Goal: Task Accomplishment & Management: Understand process/instructions

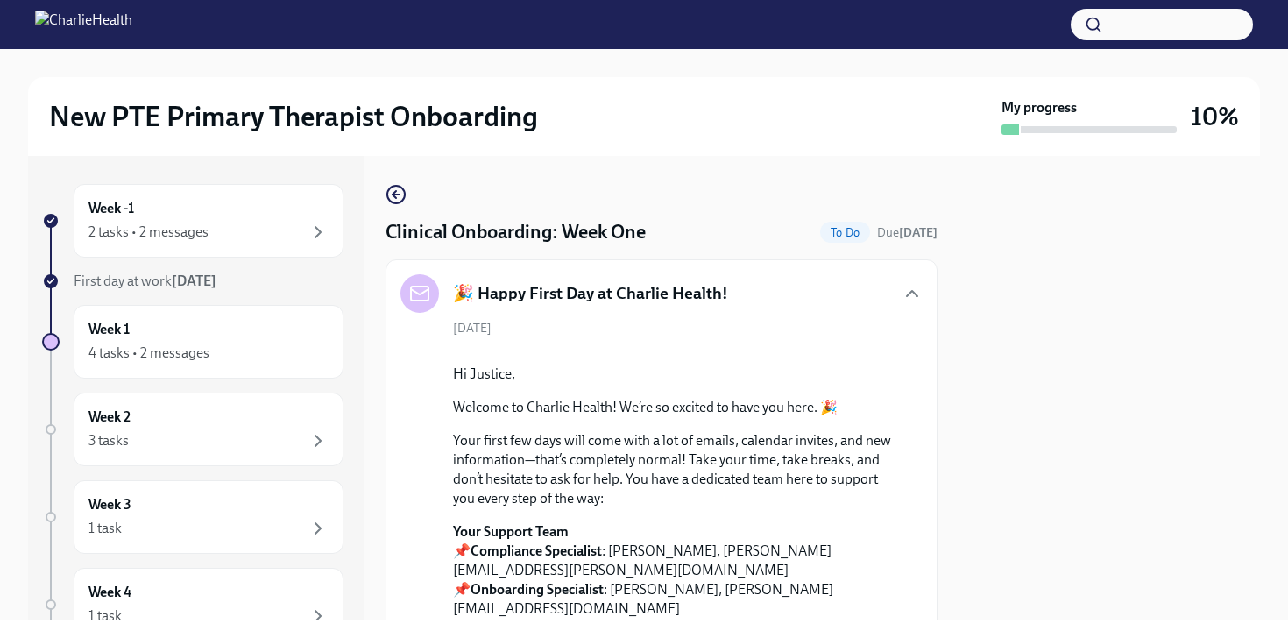
scroll to position [2662, 0]
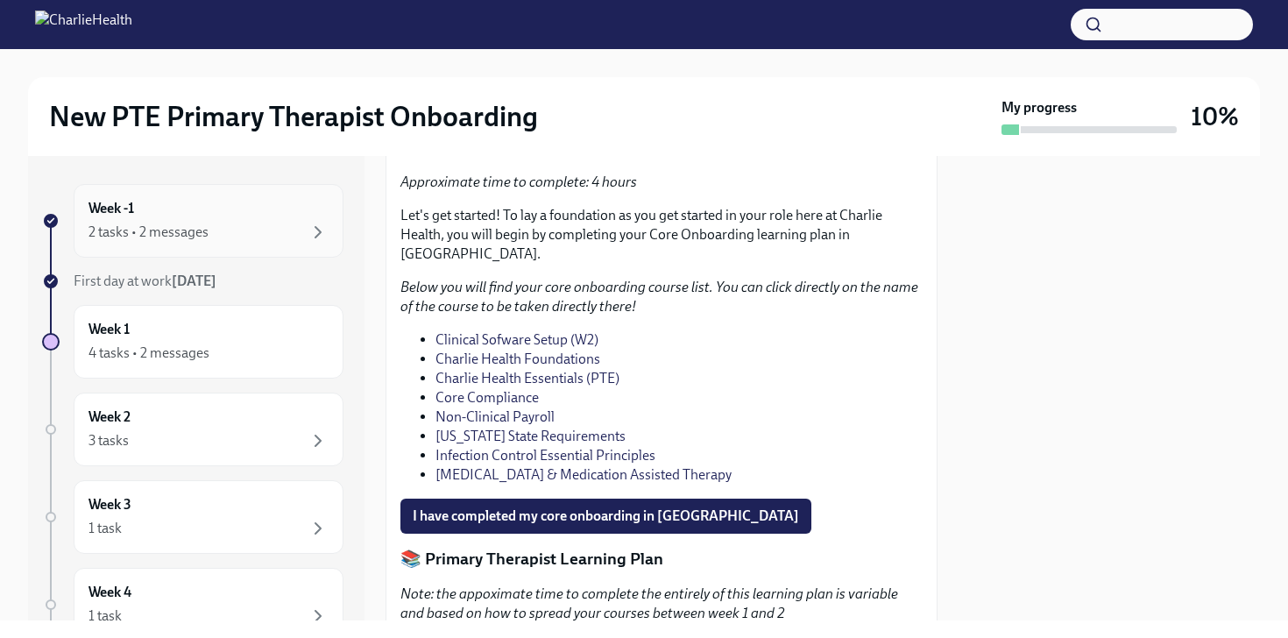
click at [239, 230] on div "2 tasks • 2 messages" at bounding box center [208, 232] width 240 height 21
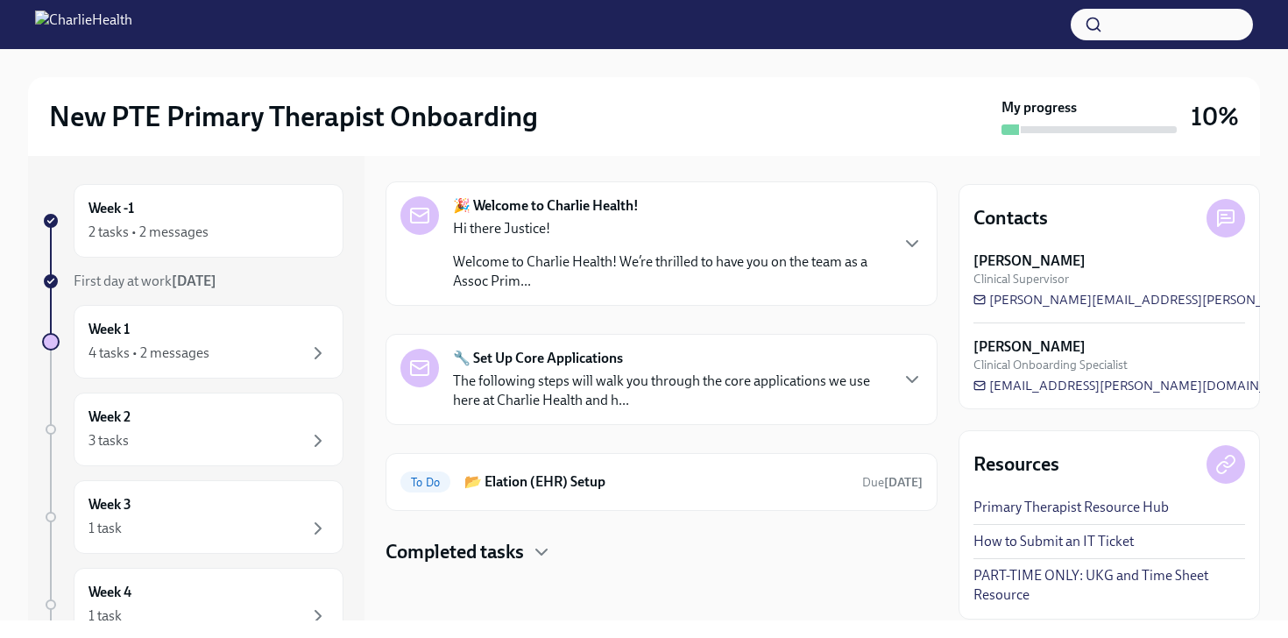
scroll to position [56, 0]
click at [504, 552] on h4 "Completed tasks" at bounding box center [455, 551] width 138 height 26
click at [207, 223] on div "2 tasks • 2 messages" at bounding box center [208, 232] width 240 height 21
click at [751, 247] on div "Hi there Justice! Welcome to Charlie Health! We’re thrilled to have you on the …" at bounding box center [670, 254] width 435 height 72
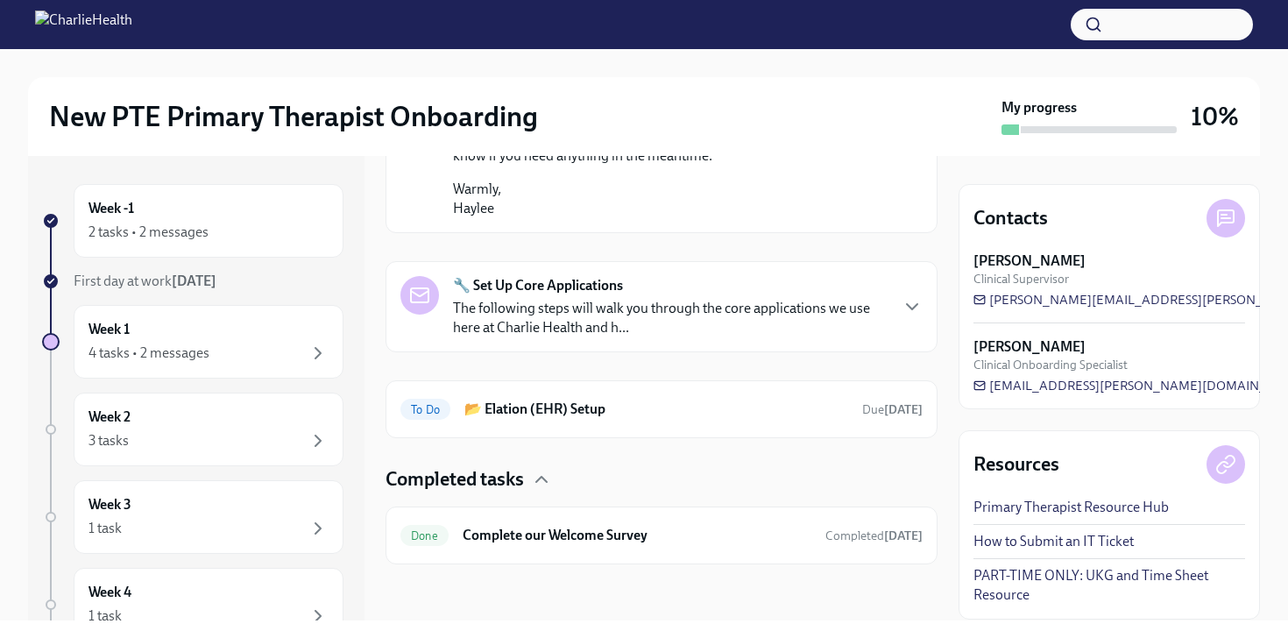
scroll to position [1145, 0]
click at [758, 337] on p "The following steps will walk you through the core applications we use here at …" at bounding box center [670, 318] width 435 height 39
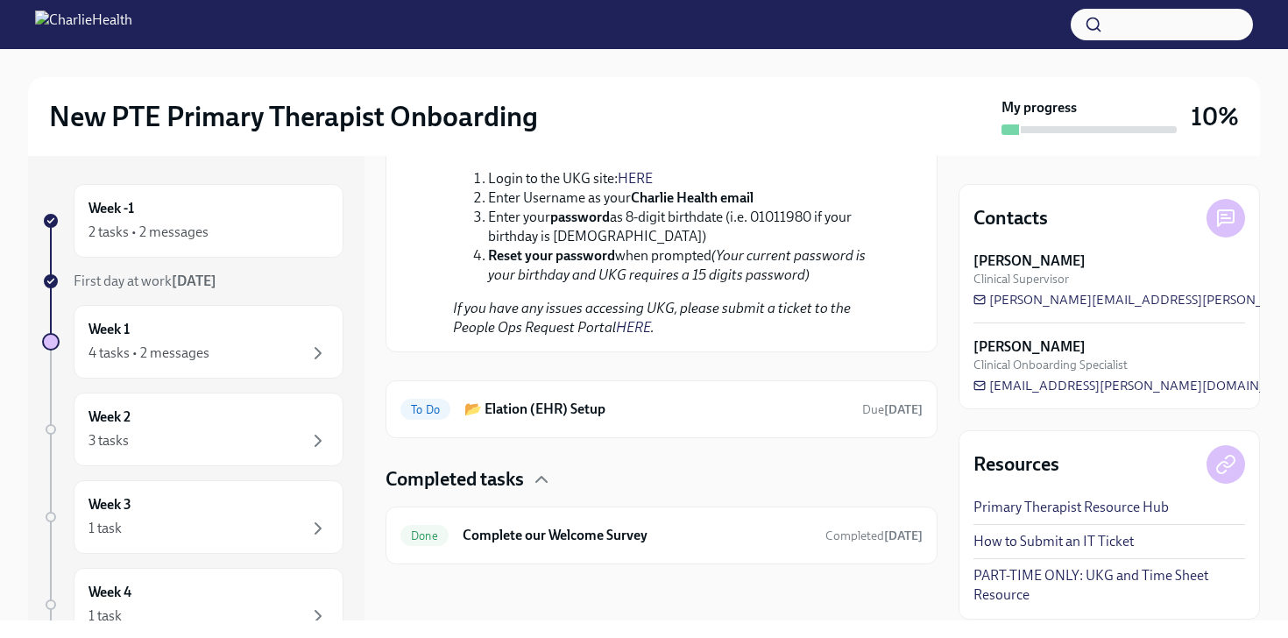
scroll to position [2501, 0]
click at [640, 401] on h6 "📂 Elation (EHR) Setup" at bounding box center [656, 409] width 384 height 19
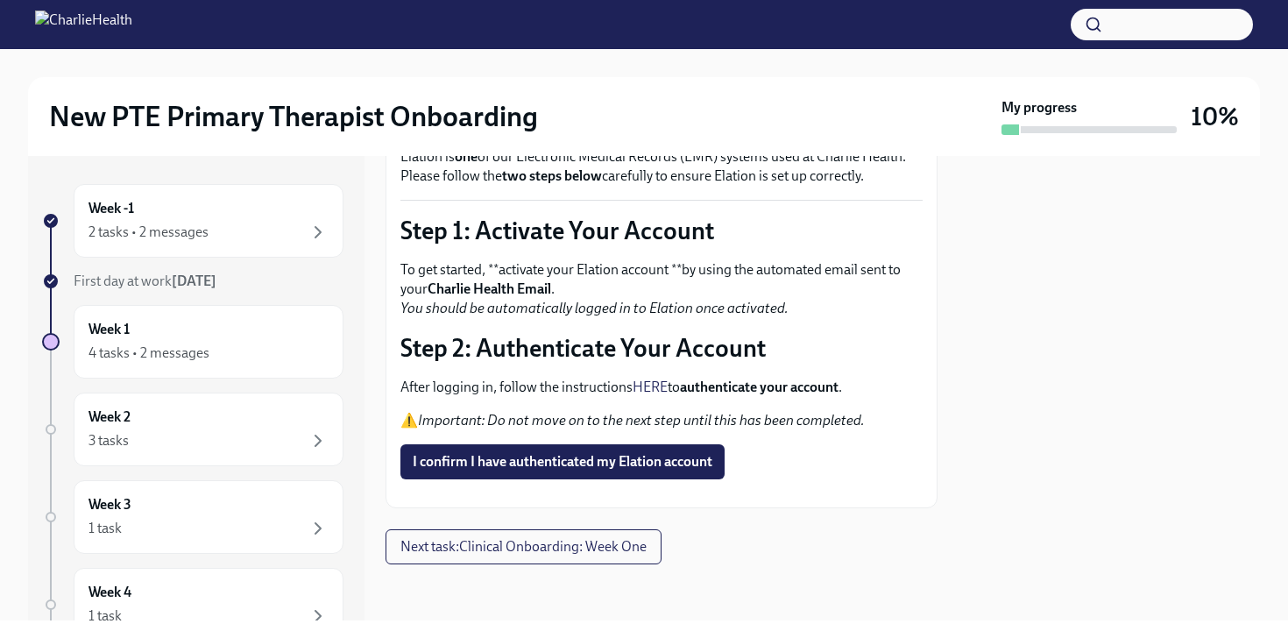
scroll to position [133, 0]
click at [621, 456] on span "I confirm I have authenticated my Elation account" at bounding box center [563, 462] width 300 height 18
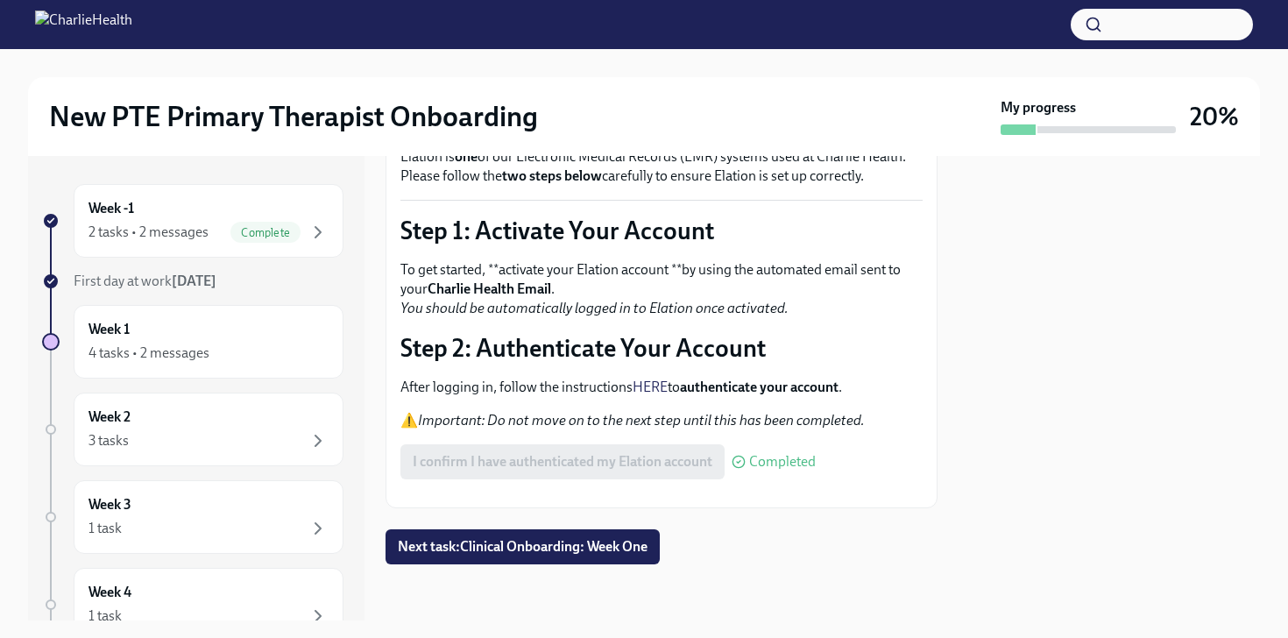
scroll to position [169, 0]
click at [667, 493] on button "Zoom image" at bounding box center [661, 493] width 522 height 0
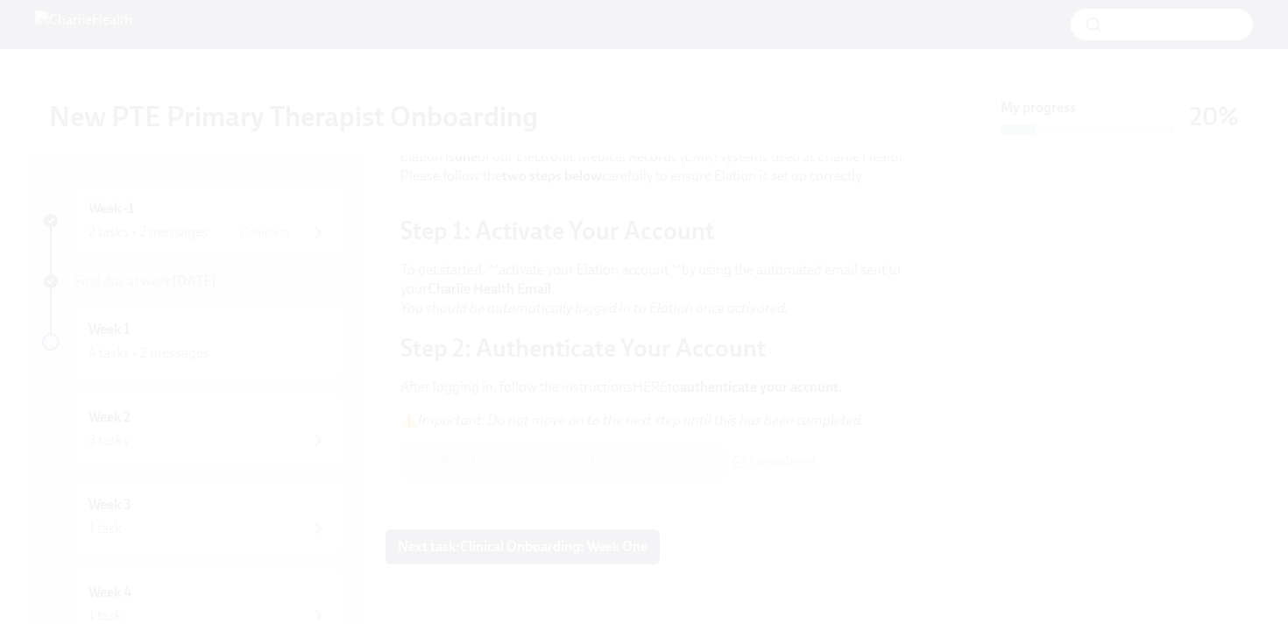
click at [667, 425] on button "Unzoom image" at bounding box center [644, 319] width 1288 height 638
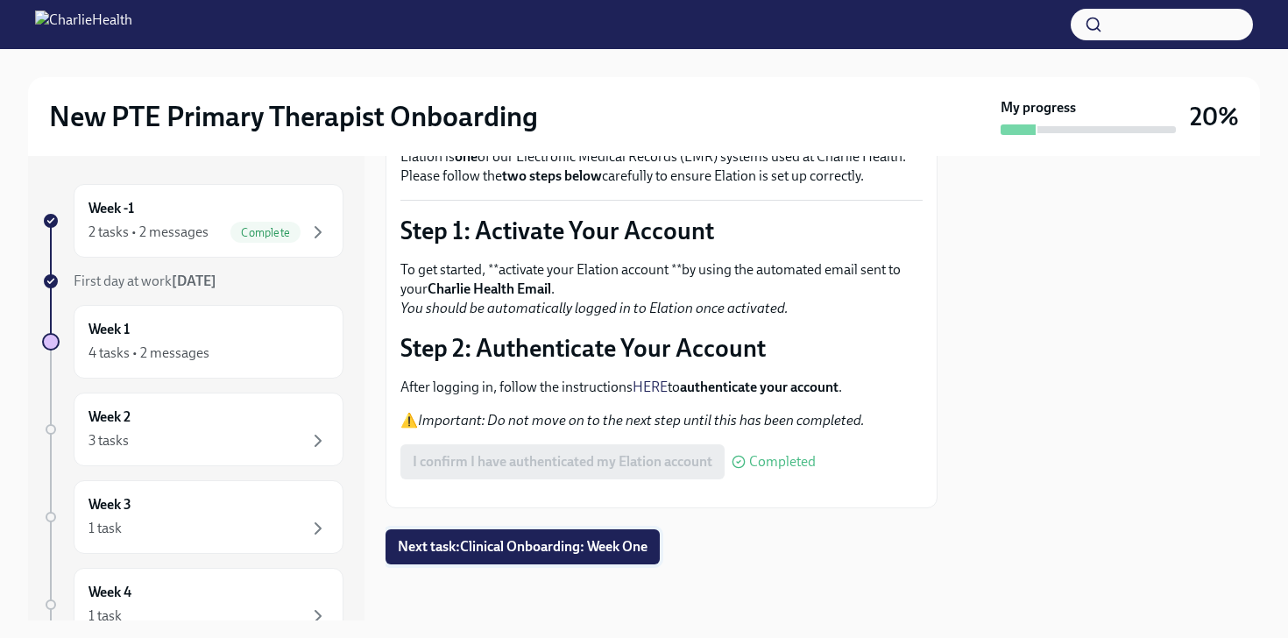
click at [575, 550] on span "Next task : Clinical Onboarding: Week One" at bounding box center [523, 547] width 250 height 18
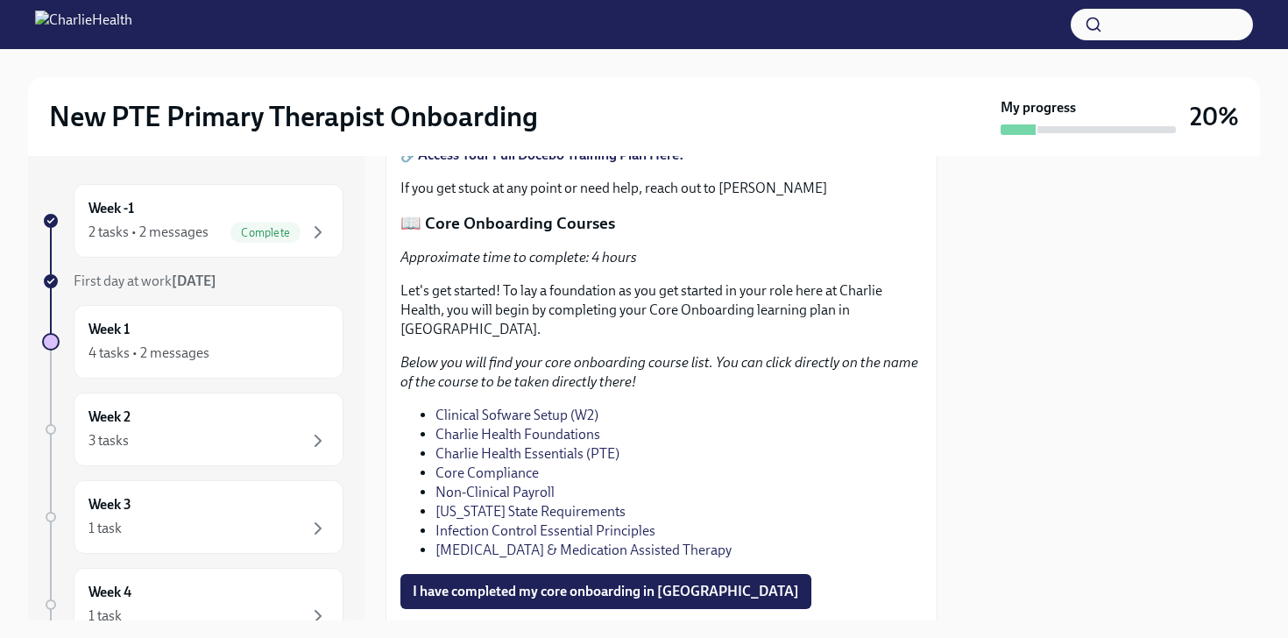
scroll to position [1121, 0]
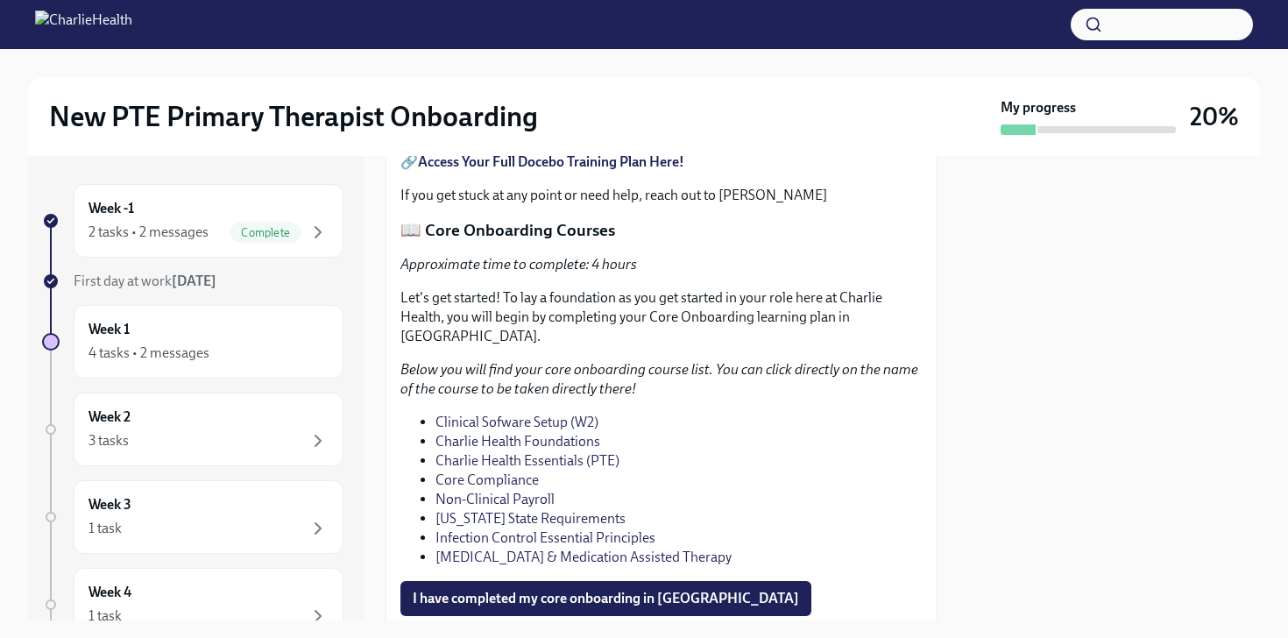
click at [647, 170] on strong "Access Your Full Docebo Training Plan Here!" at bounding box center [551, 161] width 266 height 17
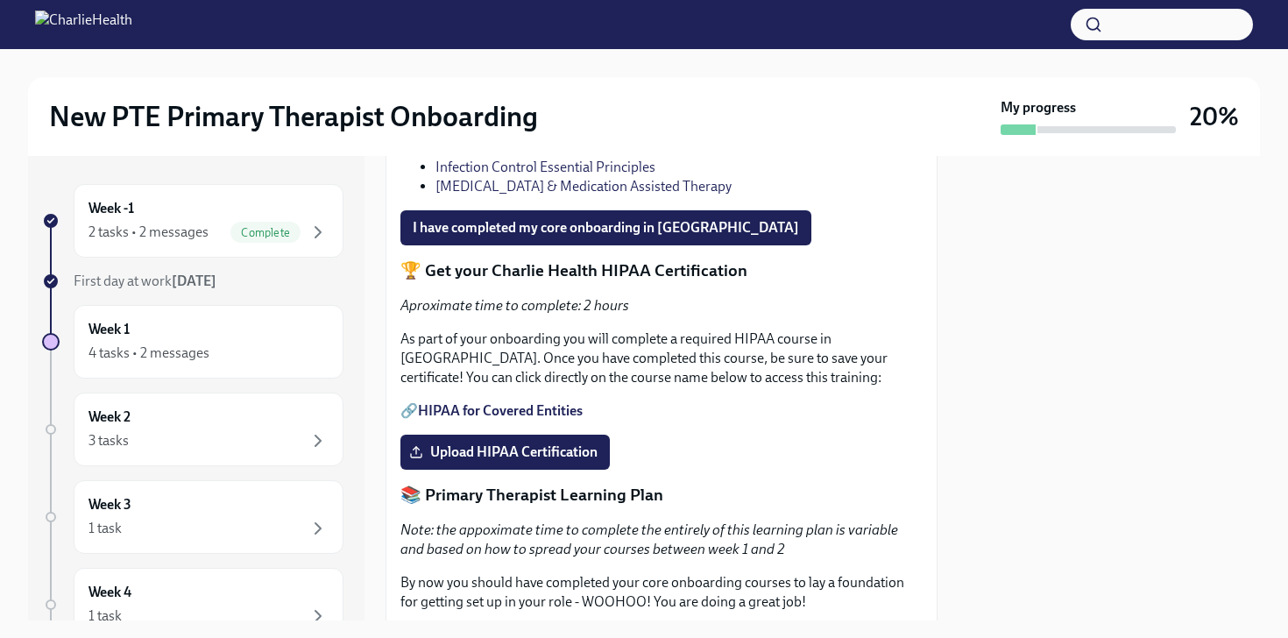
scroll to position [1520, 0]
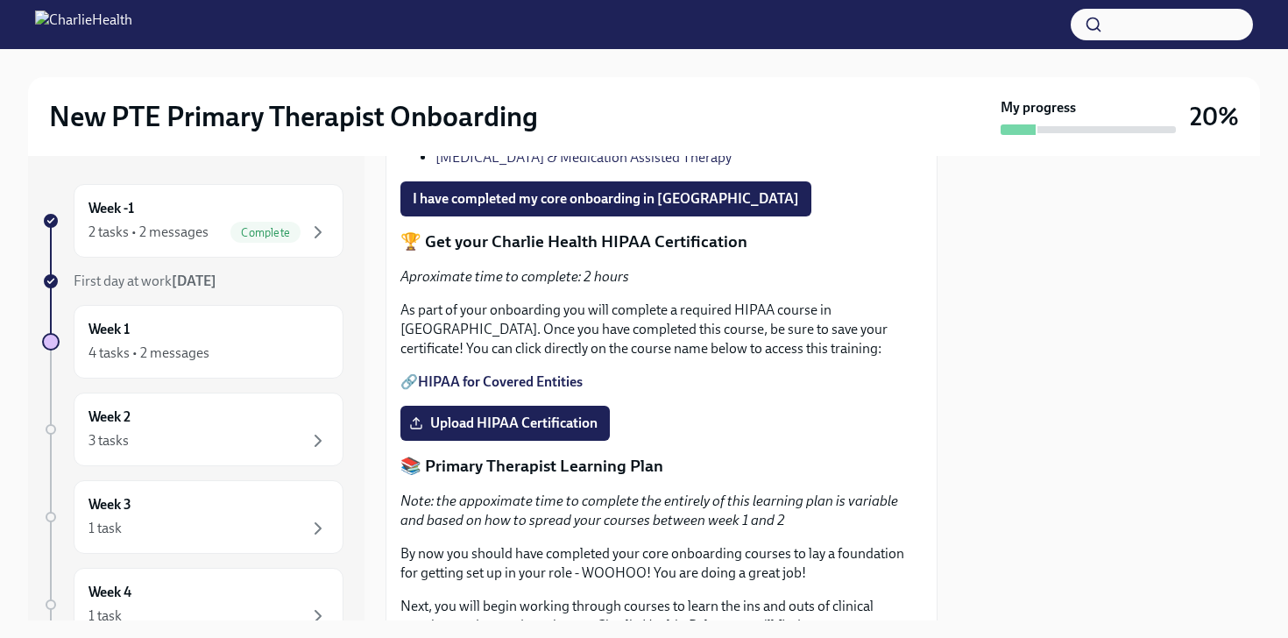
click at [563, 31] on link "Clinical Sofware Setup (W2)" at bounding box center [516, 22] width 163 height 17
